Goal: Task Accomplishment & Management: Use online tool/utility

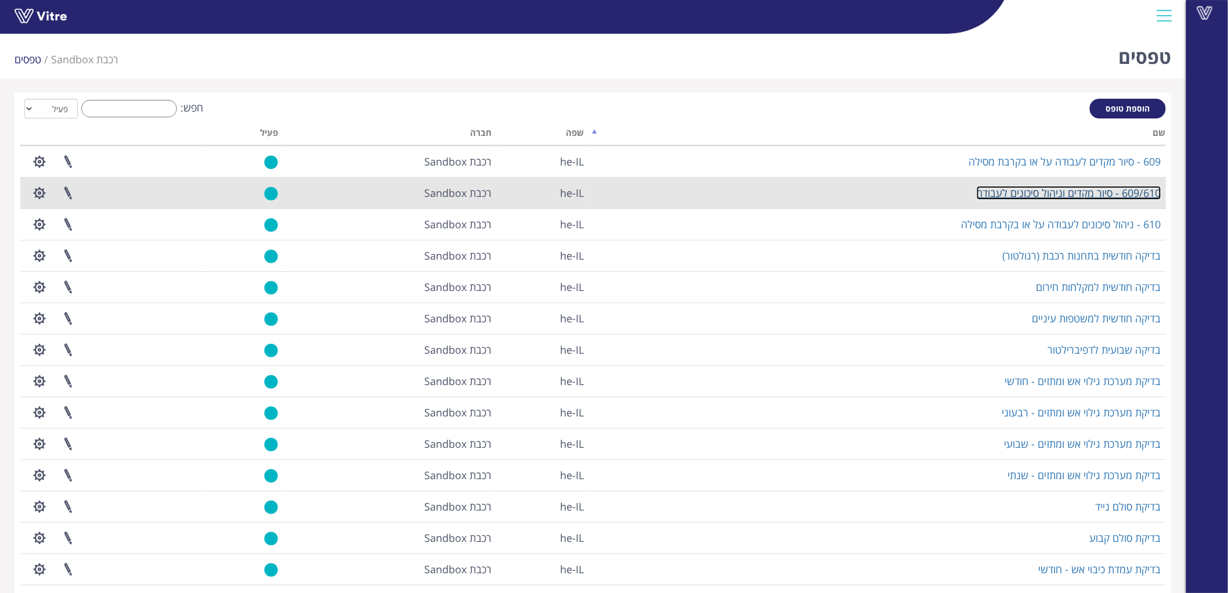
click at [1117, 192] on link "609/610 - סיור מקדים וניהול סיכונים לעבודה" at bounding box center [1069, 193] width 185 height 14
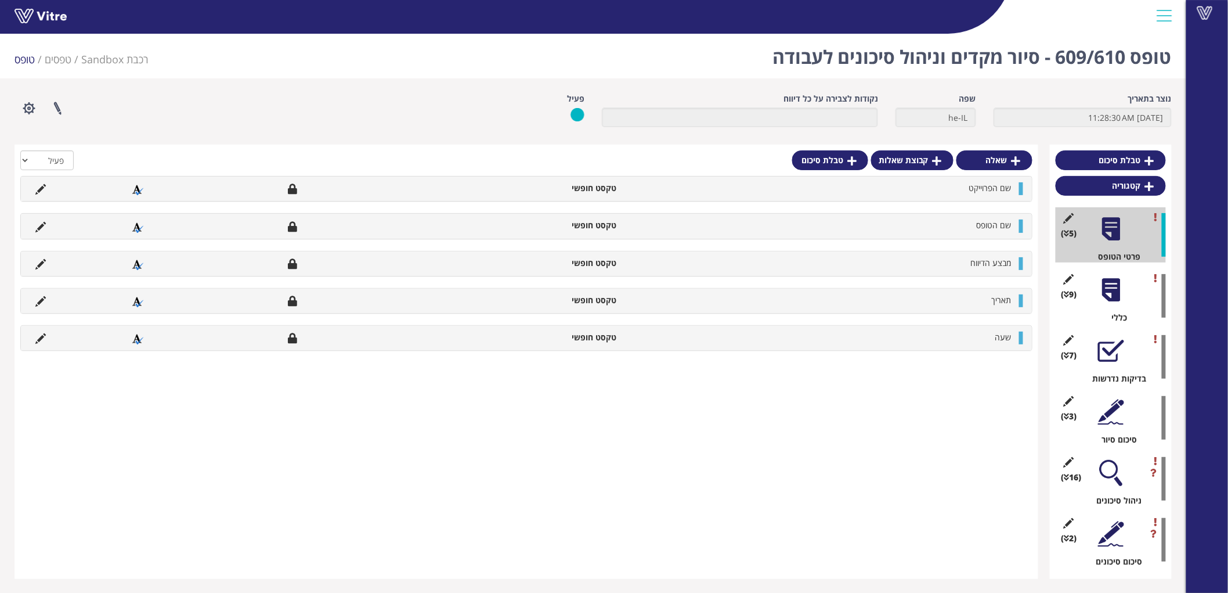
click at [1110, 290] on div at bounding box center [1111, 290] width 26 height 26
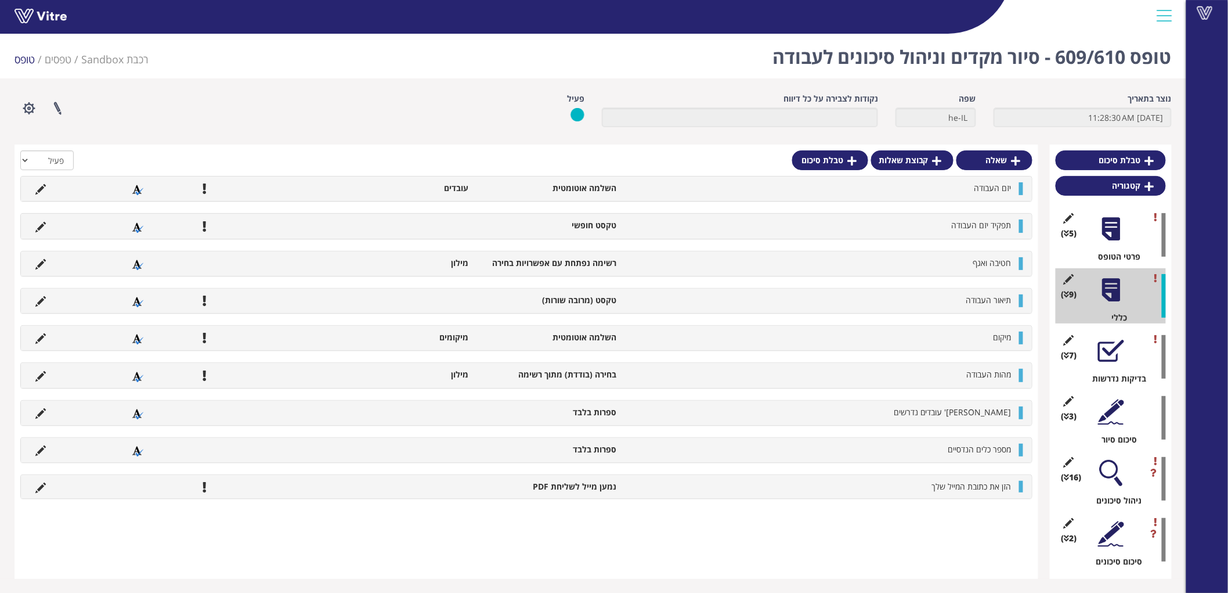
click at [1120, 473] on div at bounding box center [1111, 473] width 26 height 26
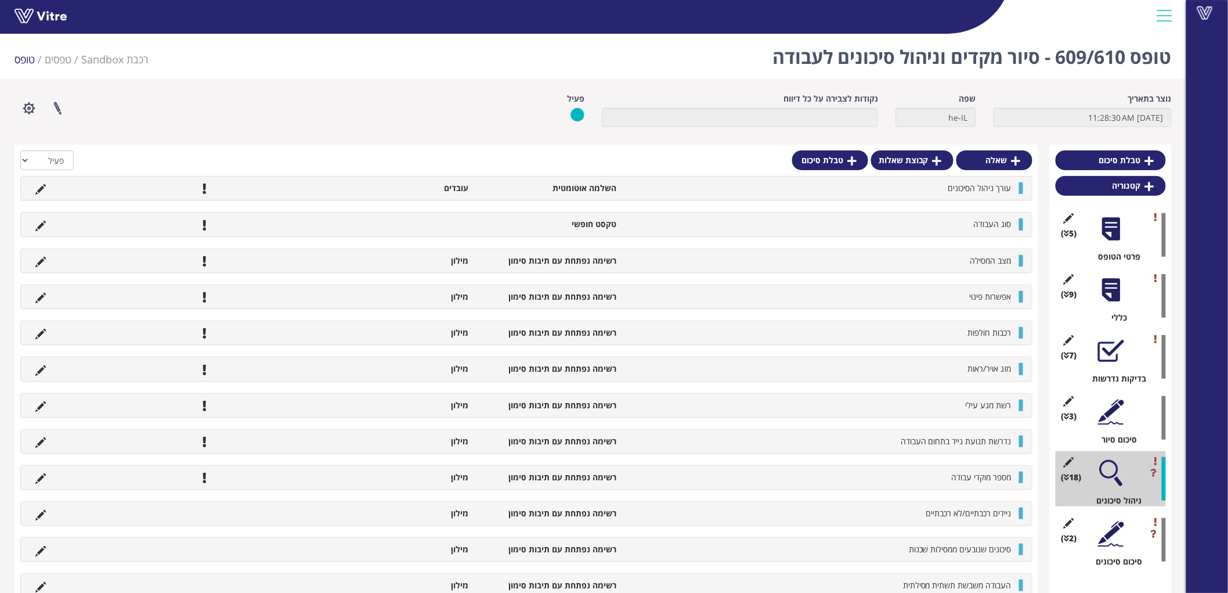
click at [36, 287] on div "אפשרות פינוי רשימה נפתחת עם תיבות סימון מילון" at bounding box center [526, 296] width 1011 height 23
click at [38, 300] on icon at bounding box center [40, 298] width 10 height 10
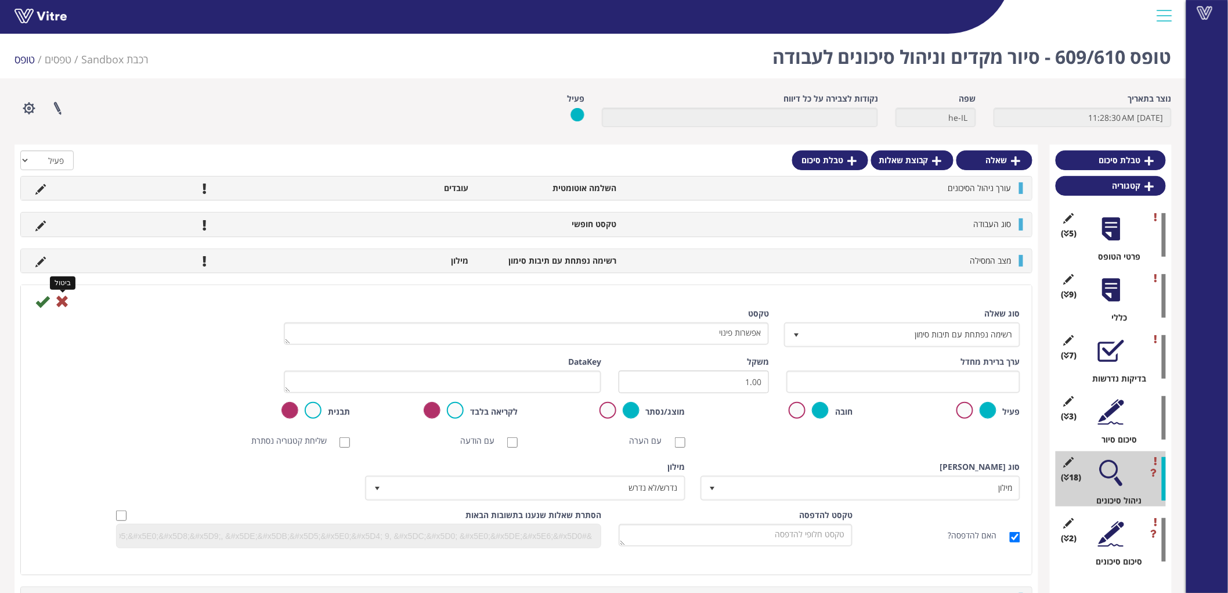
click at [68, 299] on icon at bounding box center [62, 301] width 14 height 14
